Goal: Use online tool/utility: Utilize a website feature to perform a specific function

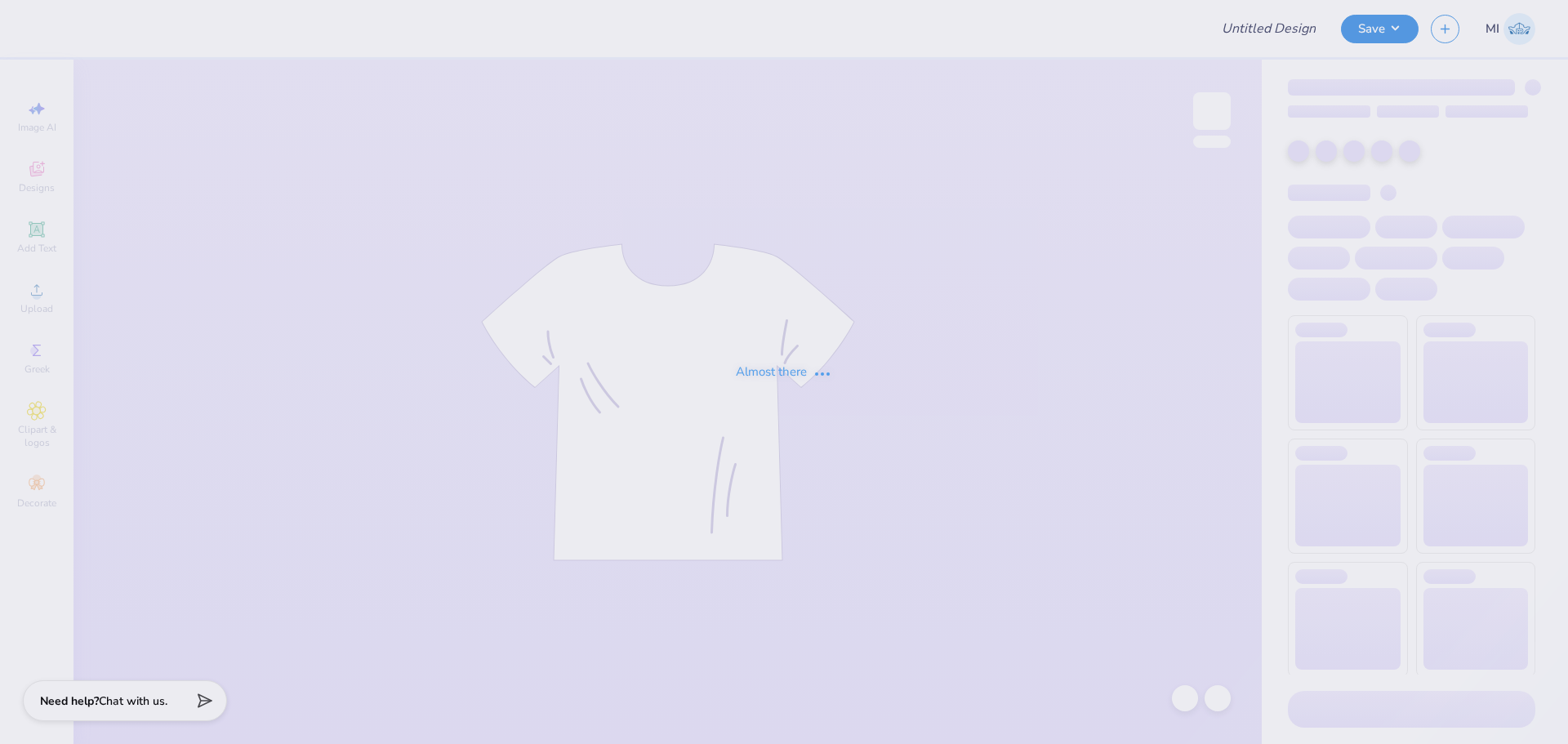
type input "SEP fall rush 25"
type input "60"
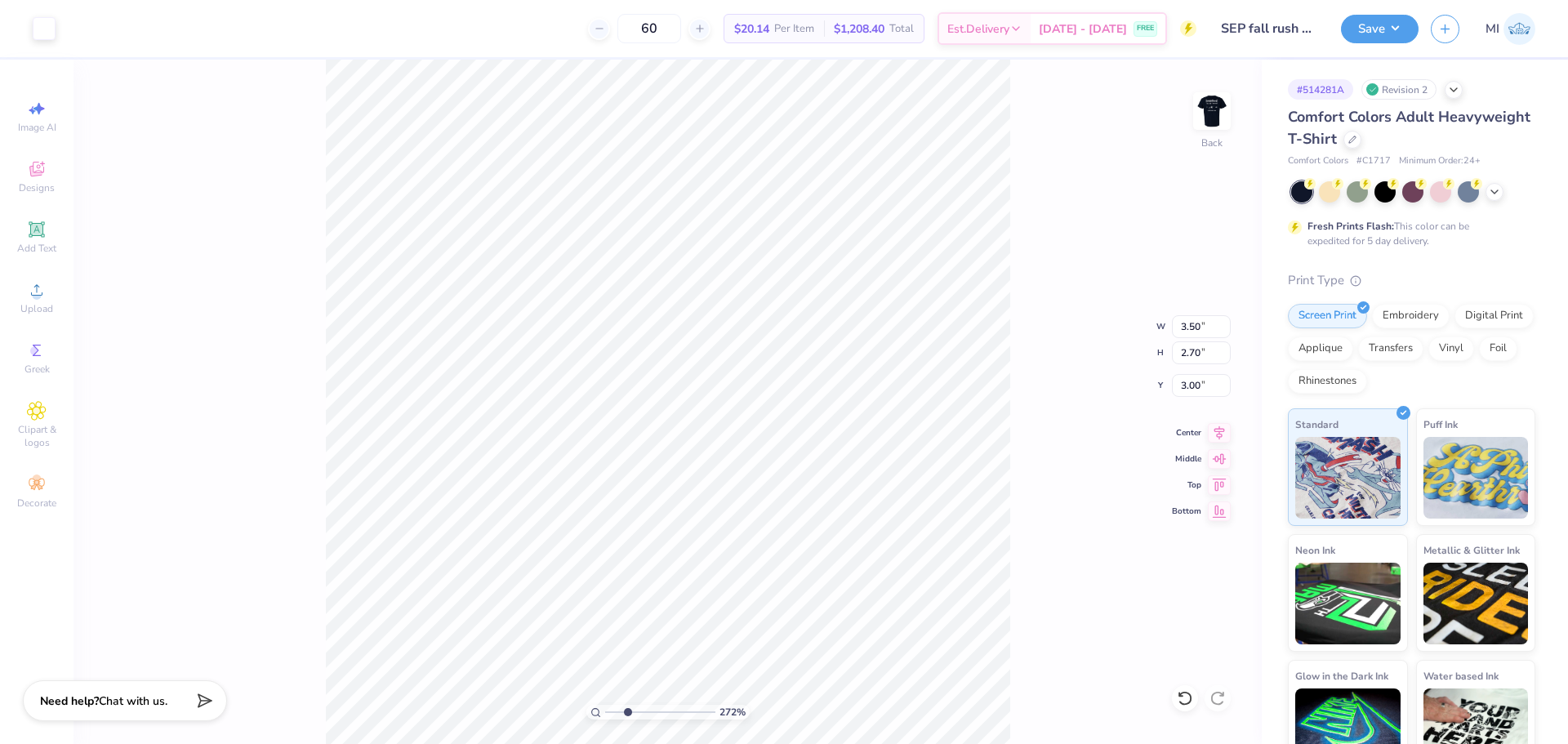
type input "2.71964221644285"
type input "3.79"
type input "2.71964221644285"
type input "3.00"
type input "2.71964221644285"
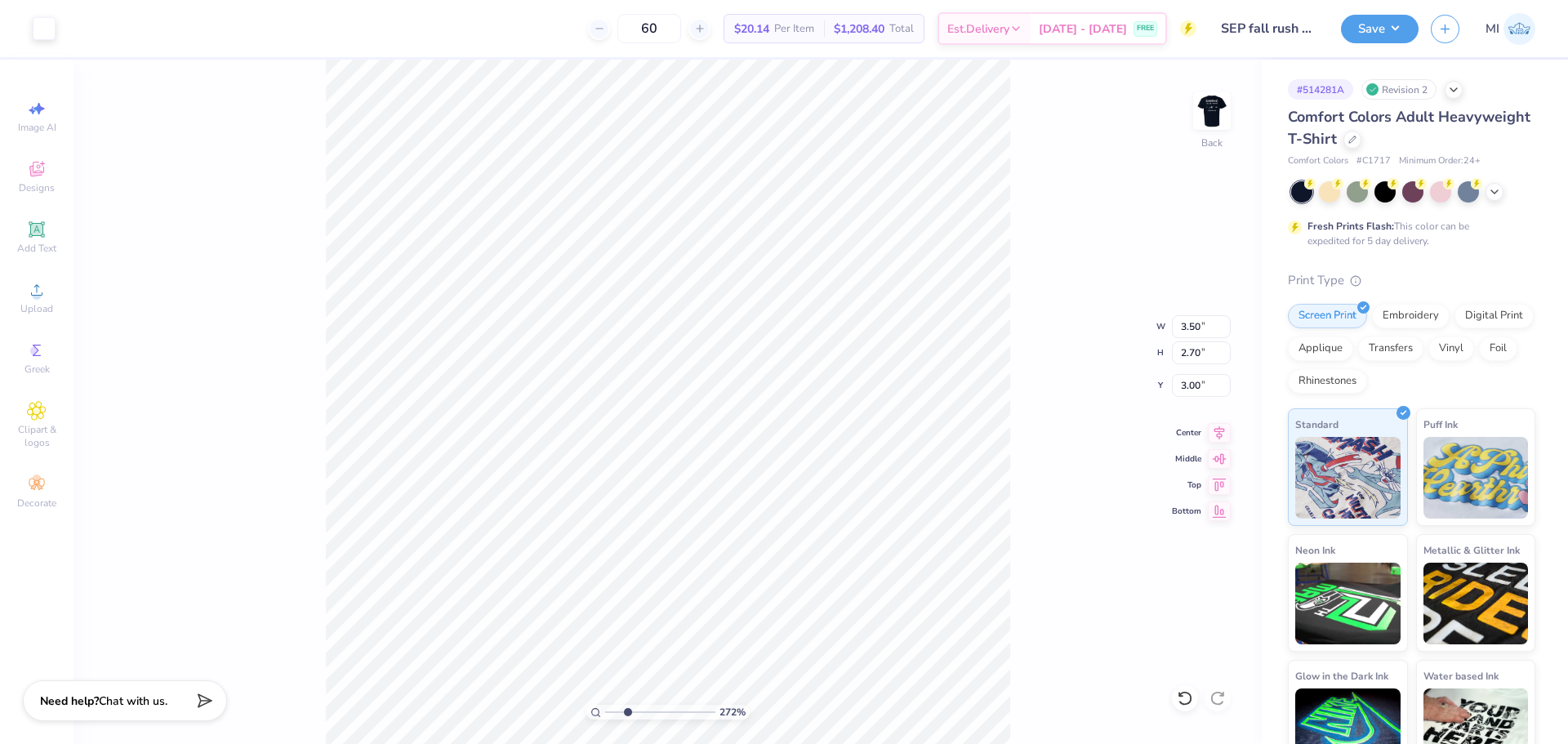
type input "2.74"
type input "2.11"
type input "2.71964221644285"
type input "3.36"
type input "2.71964221644285"
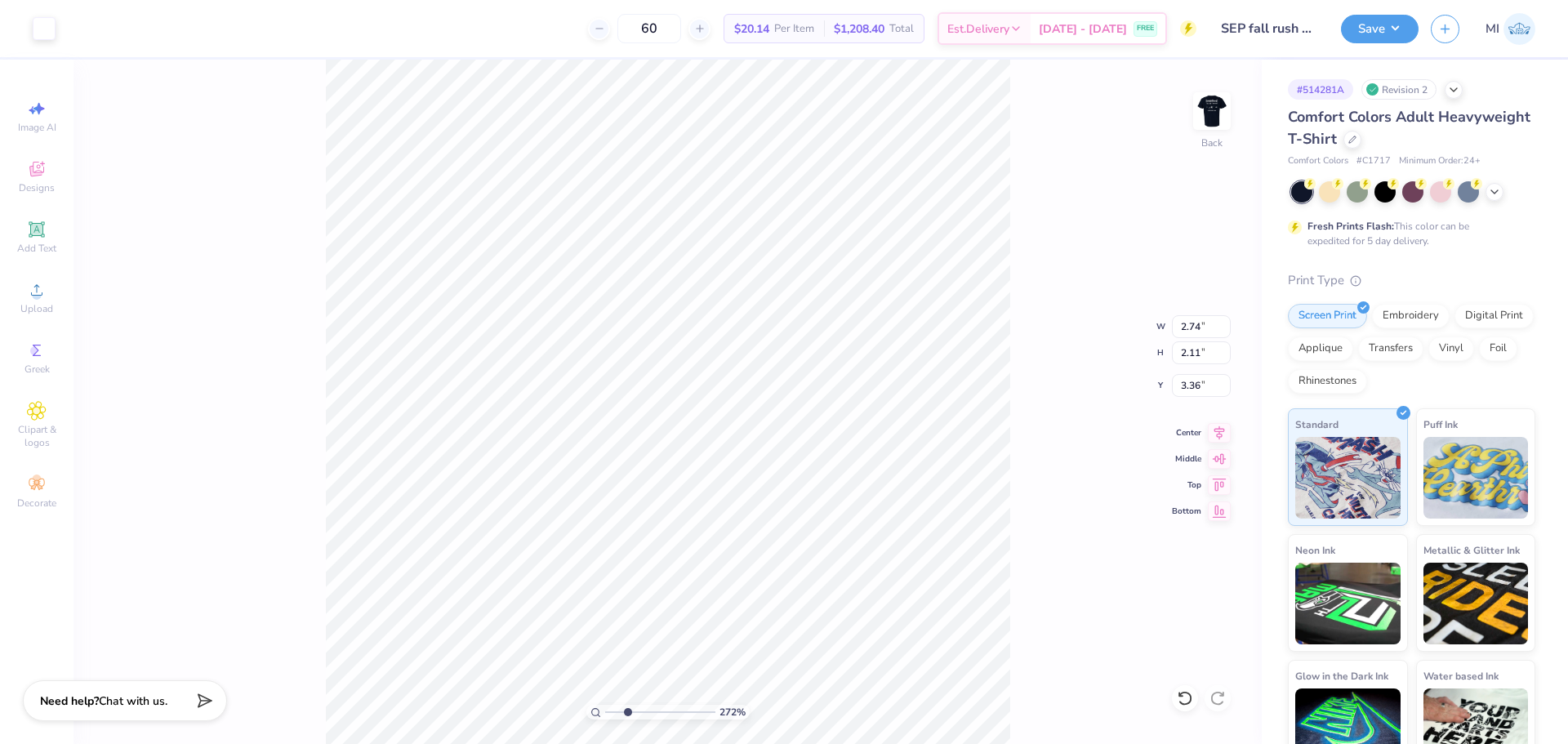
type input "2.37"
type input "1.83"
type input "2.71964221644285"
type input "3.47"
type input "1"
